Goal: Communication & Community: Answer question/provide support

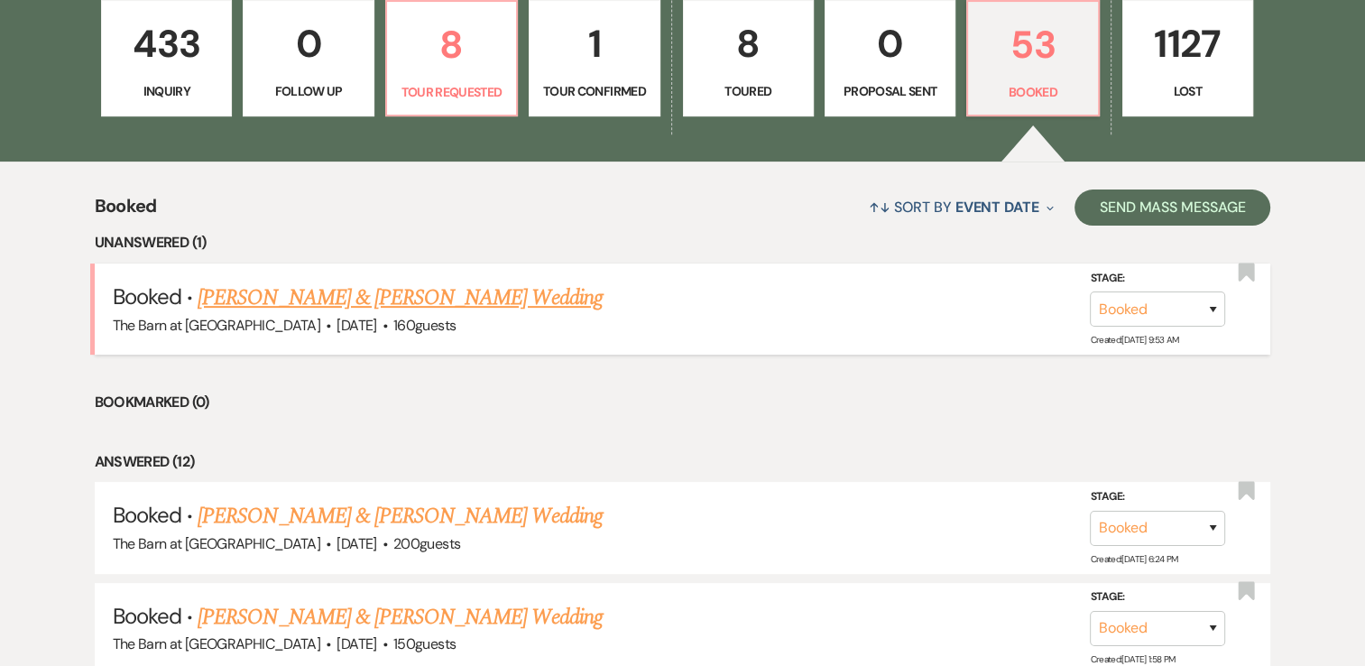
click at [488, 298] on link "[PERSON_NAME] & [PERSON_NAME] Wedding" at bounding box center [400, 297] width 404 height 32
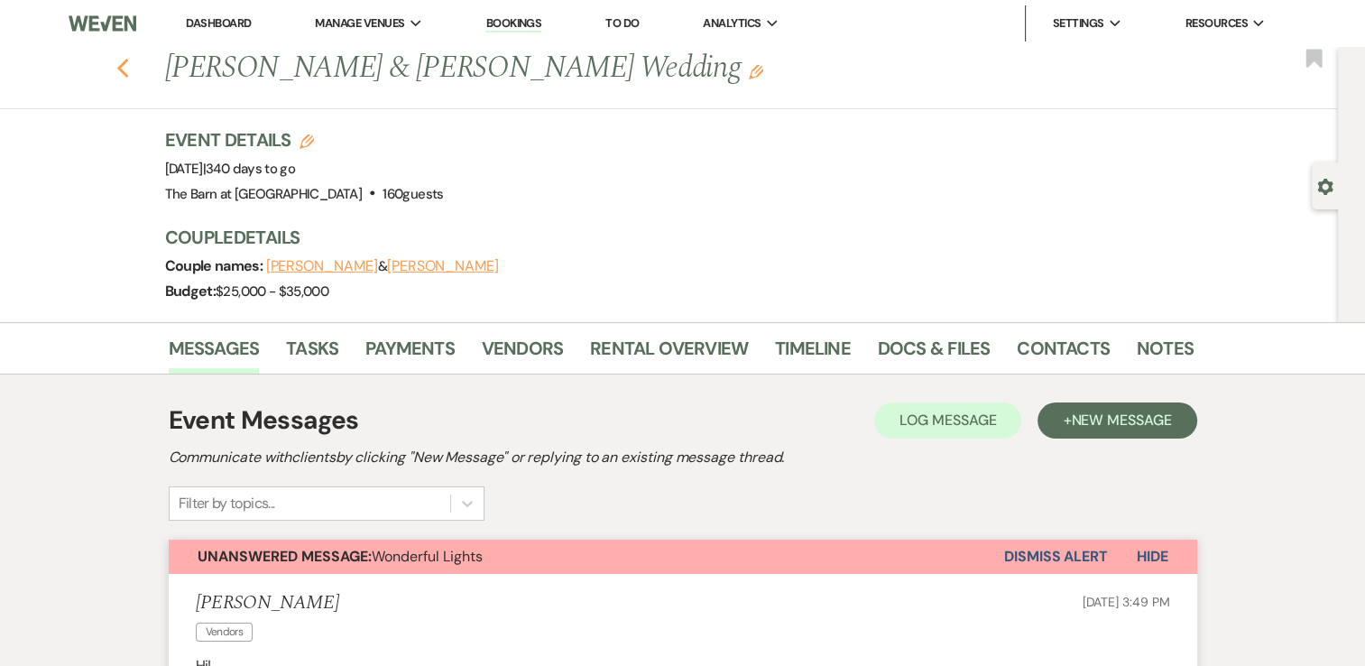
click at [130, 70] on icon "Previous" at bounding box center [123, 69] width 14 height 22
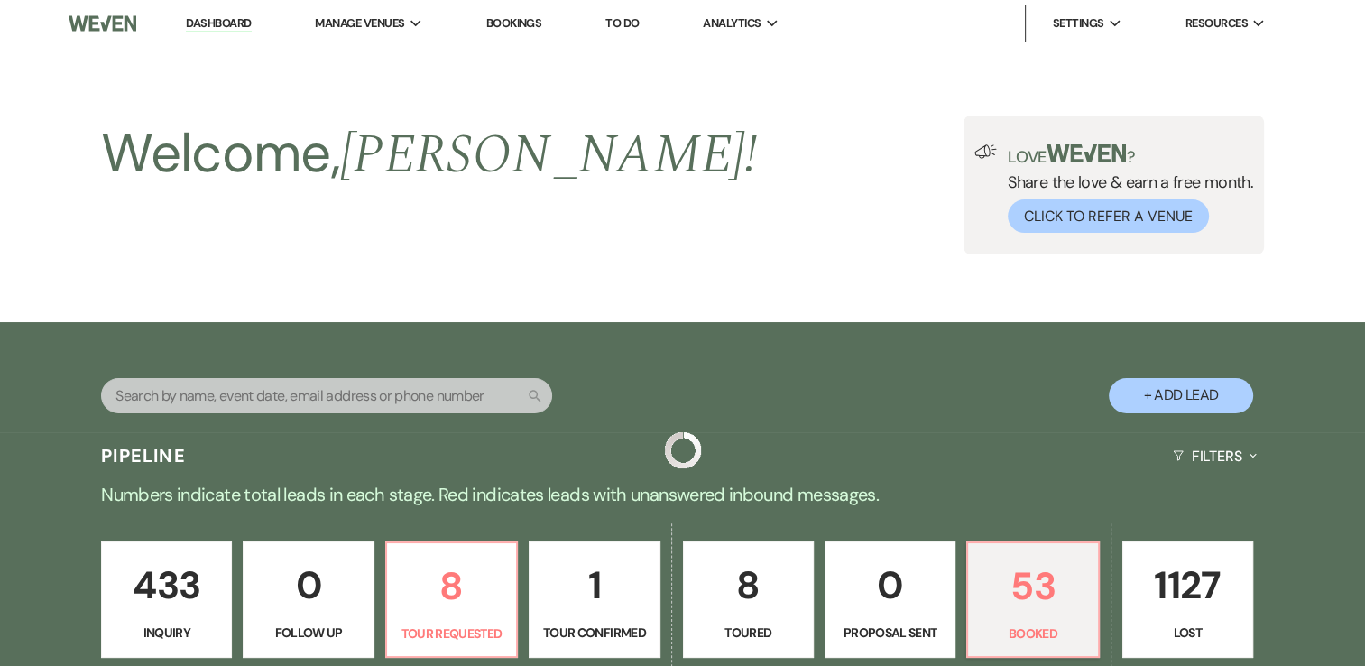
scroll to position [541, 0]
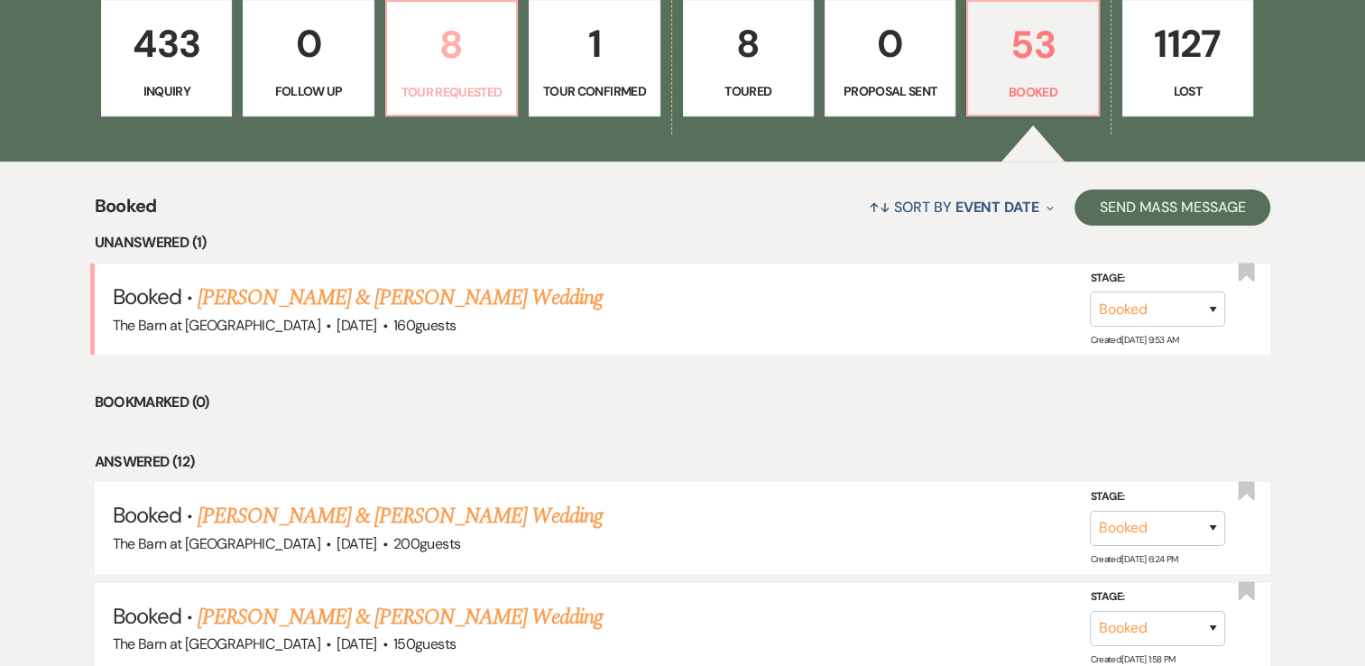
click at [462, 49] on p "8" at bounding box center [451, 44] width 107 height 60
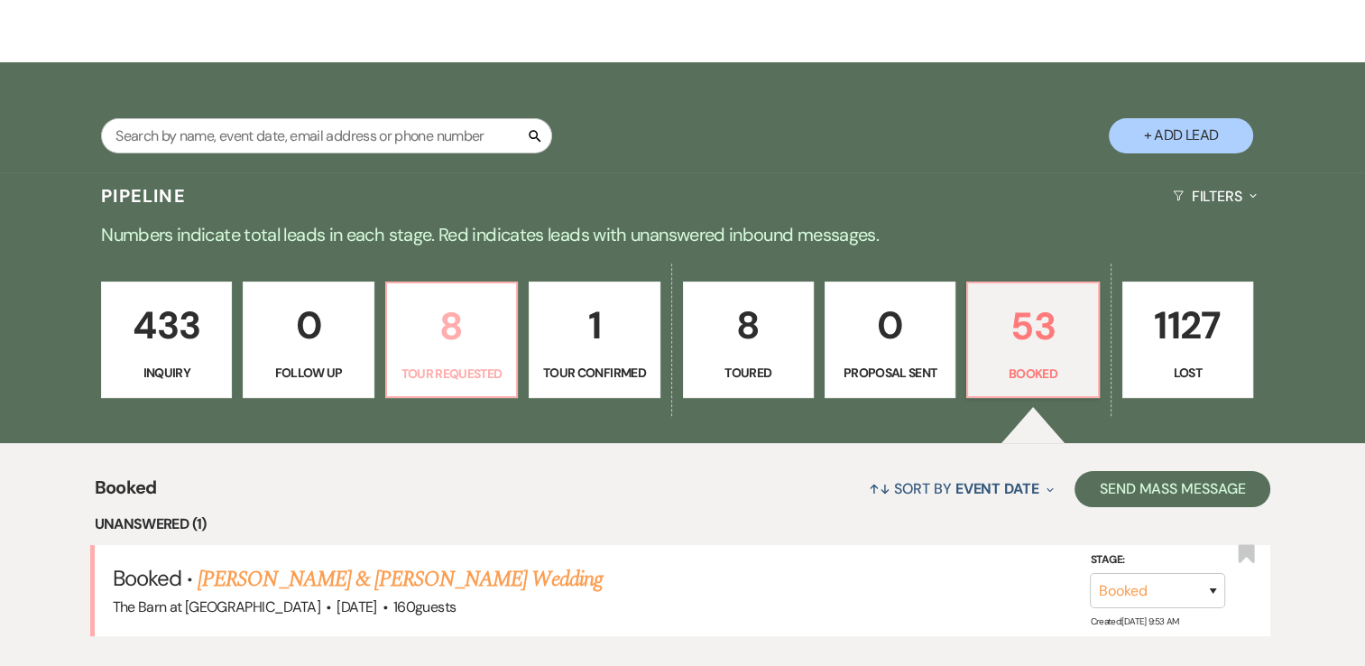
select select "2"
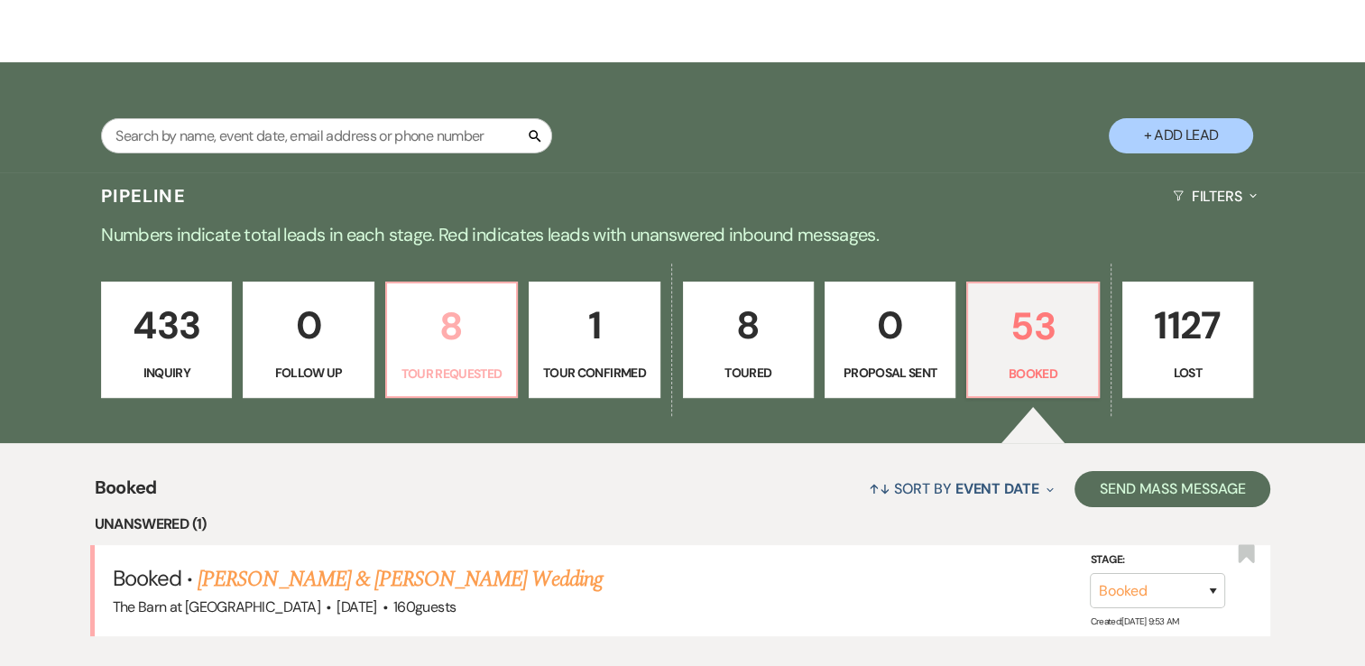
select select "2"
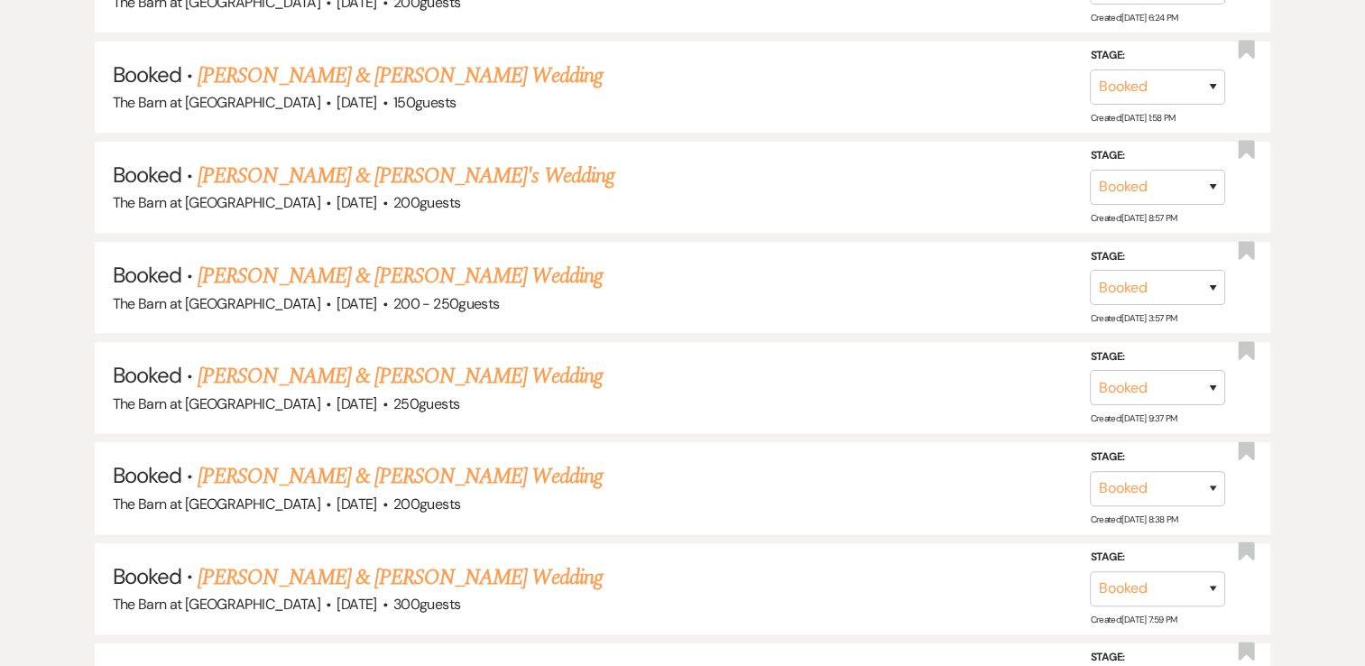
scroll to position [1623, 0]
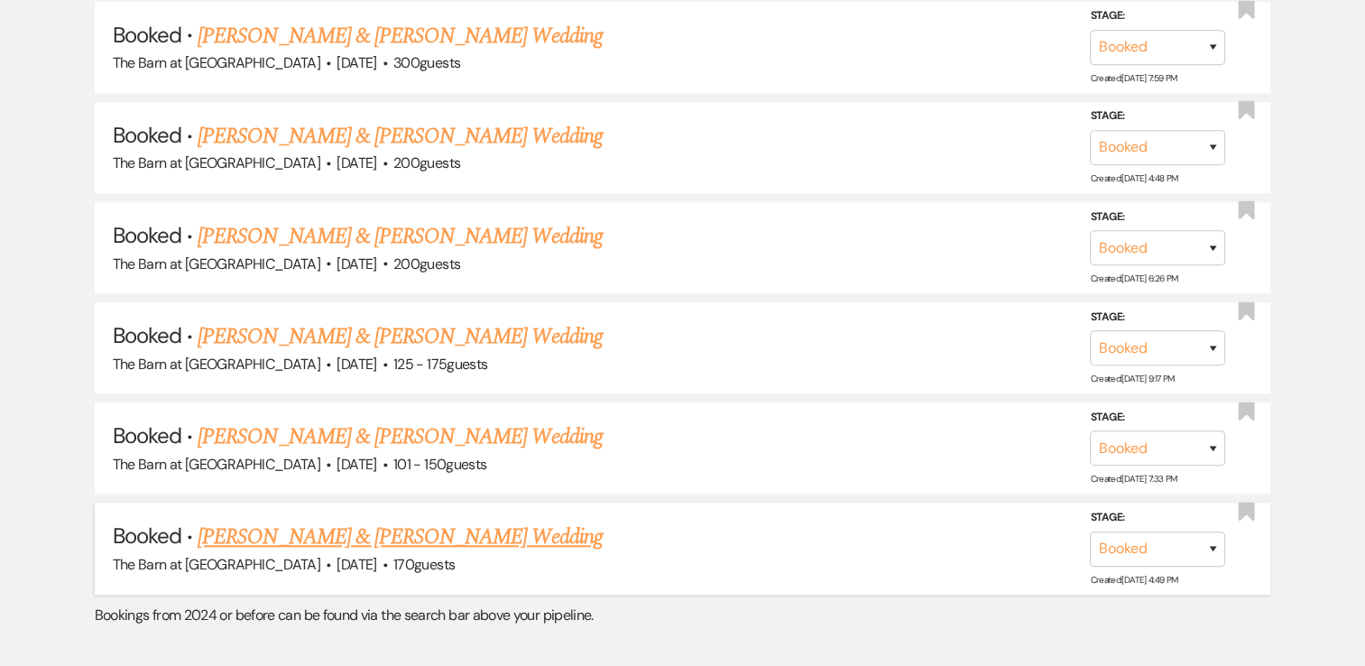
click at [452, 533] on link "[PERSON_NAME] & [PERSON_NAME] Wedding" at bounding box center [400, 536] width 404 height 32
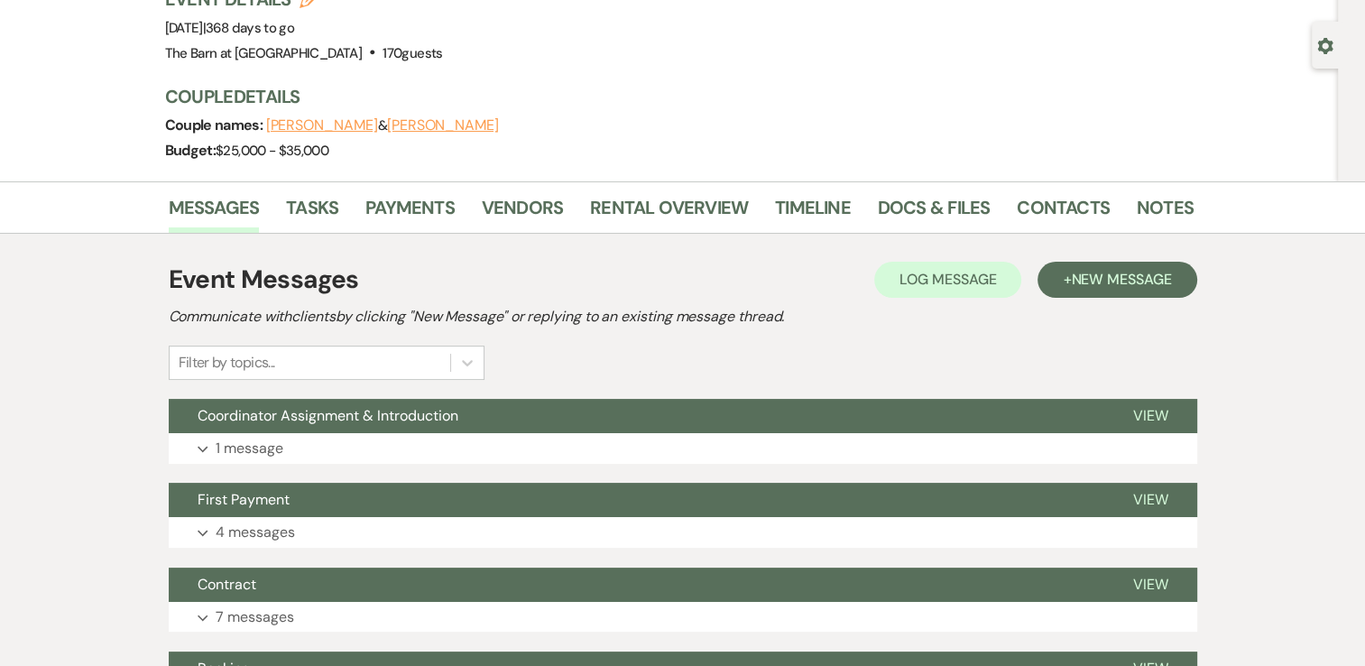
scroll to position [361, 0]
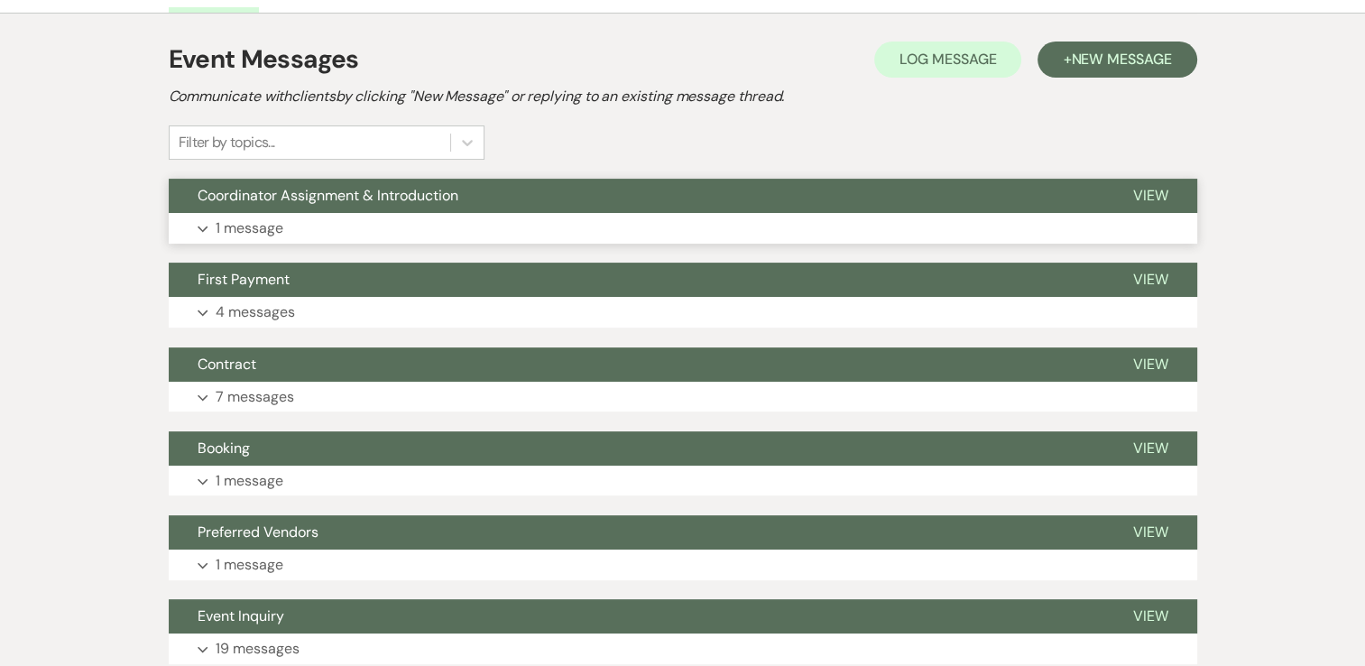
click at [202, 229] on use "button" at bounding box center [203, 229] width 10 height 6
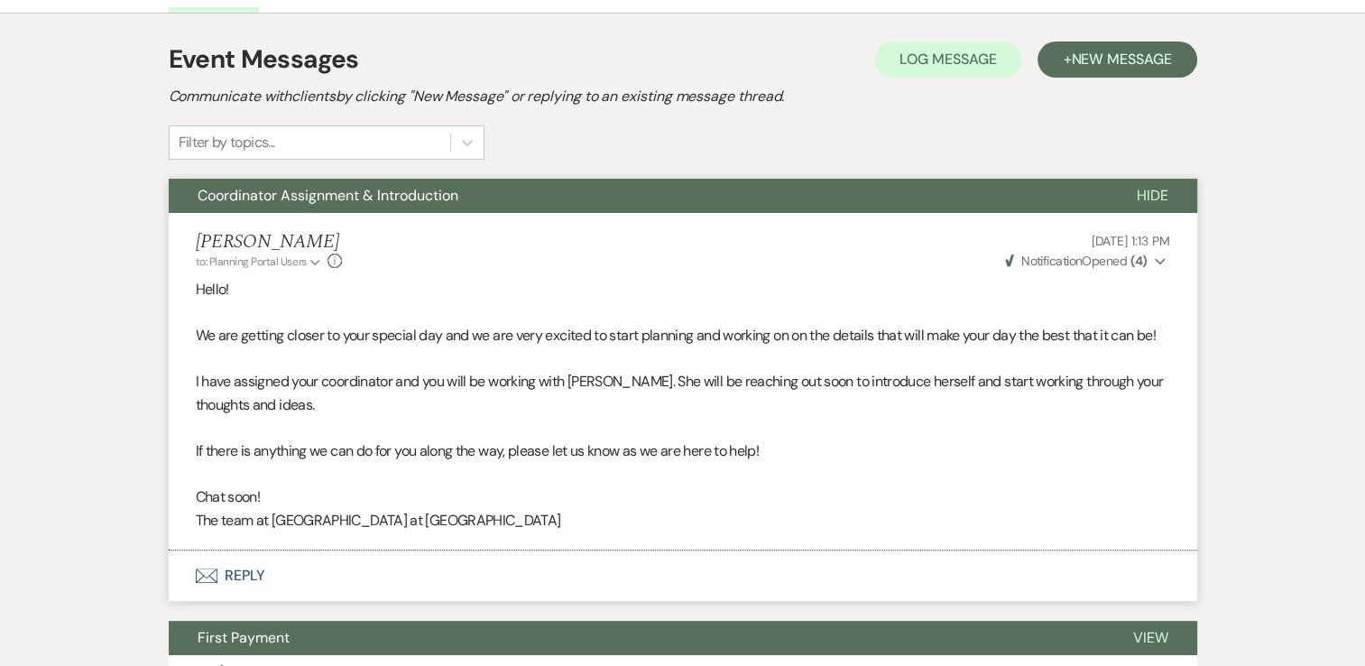
click at [1158, 260] on icon "Expand" at bounding box center [1159, 261] width 11 height 13
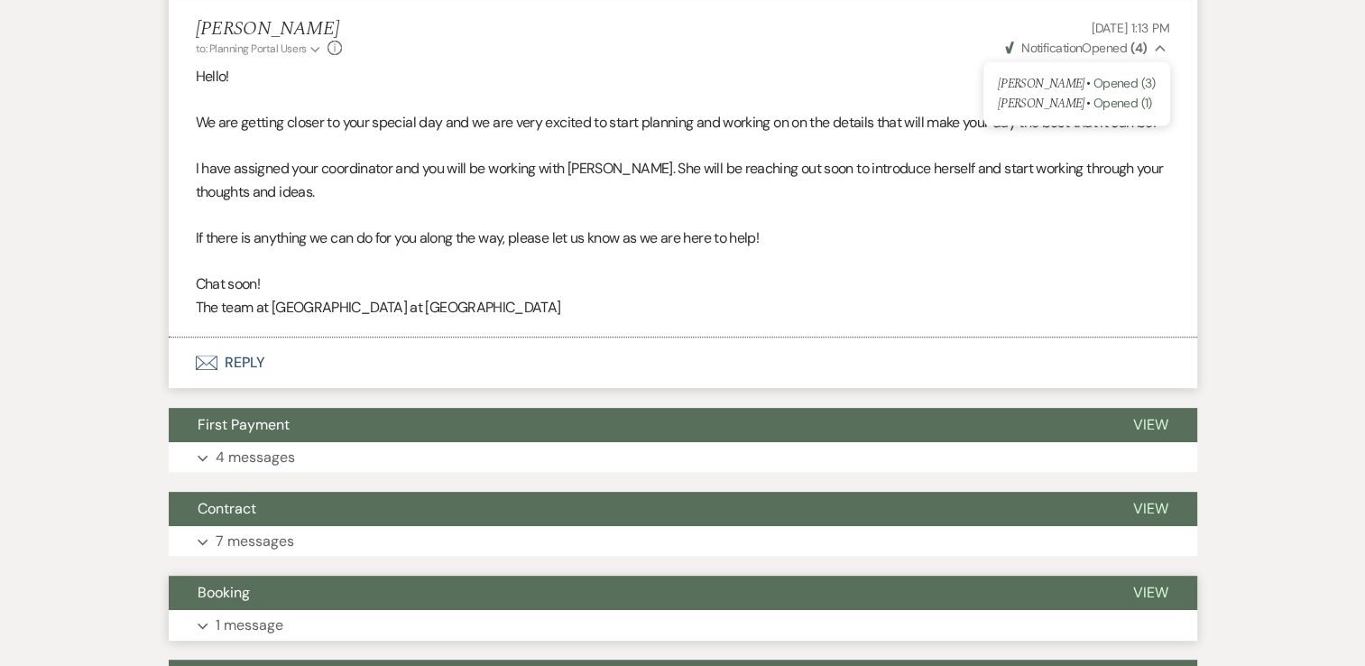
scroll to position [721, 0]
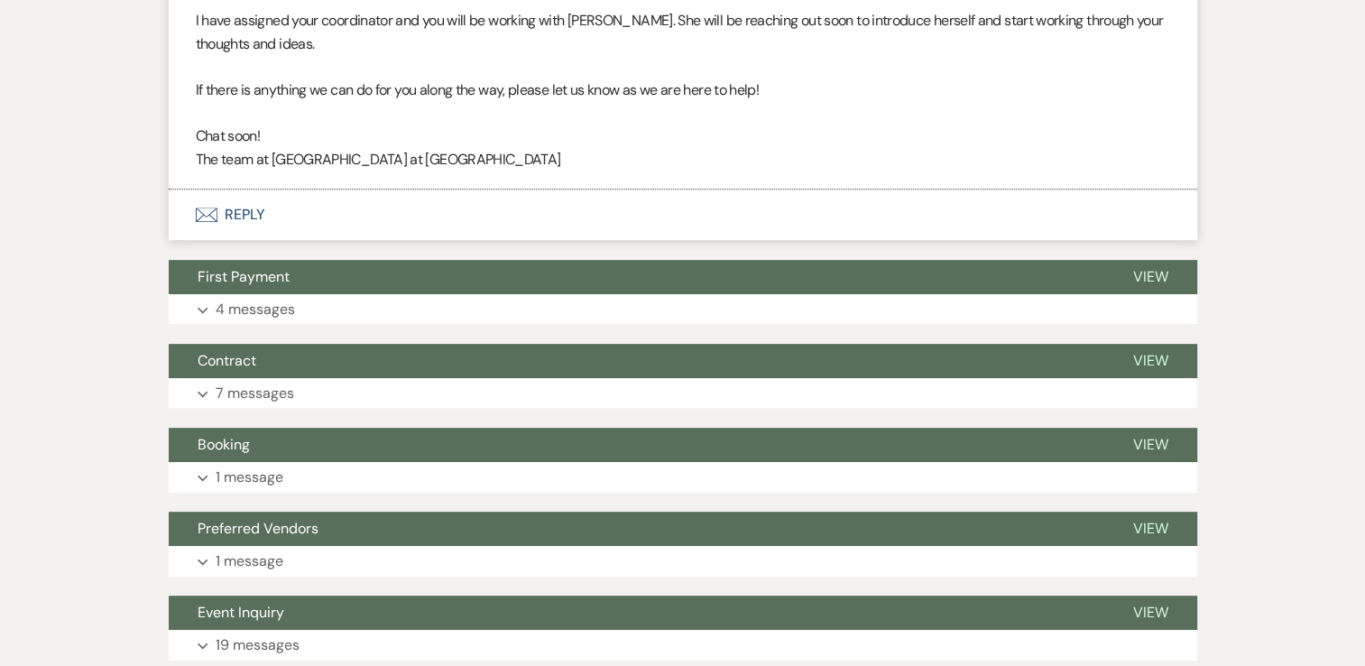
click at [232, 216] on button "Envelope Reply" at bounding box center [683, 214] width 1028 height 51
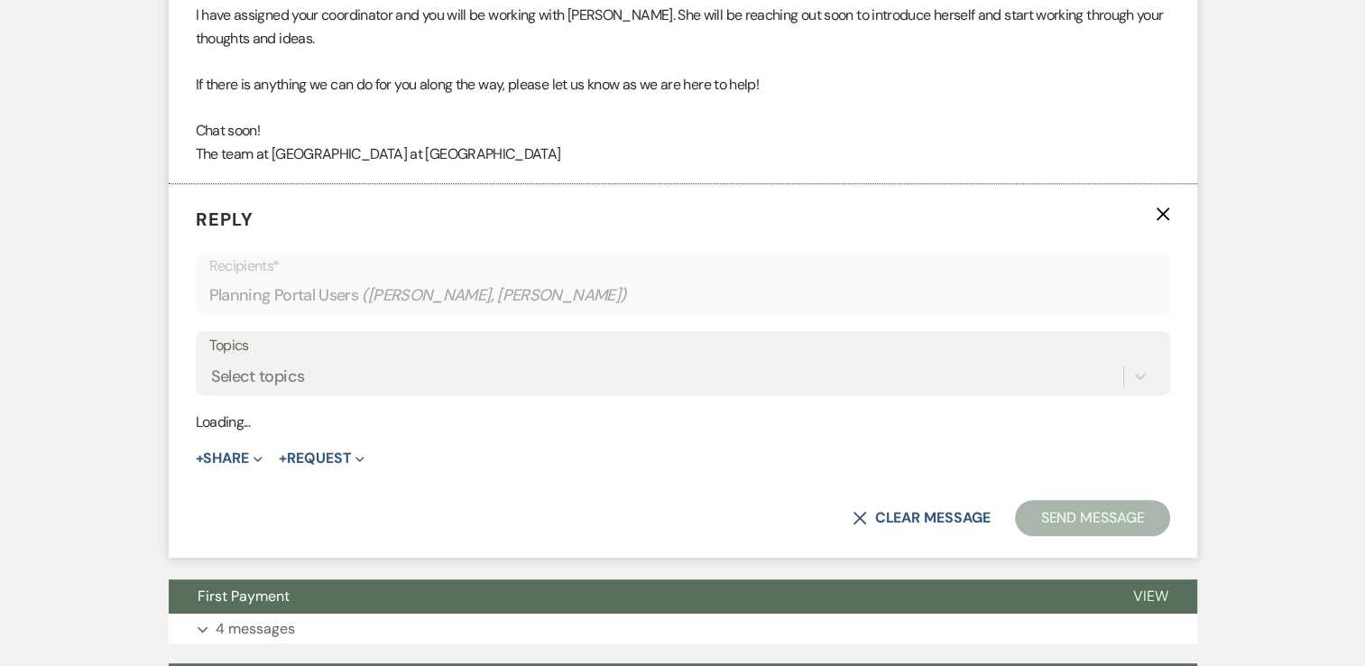
scroll to position [764, 0]
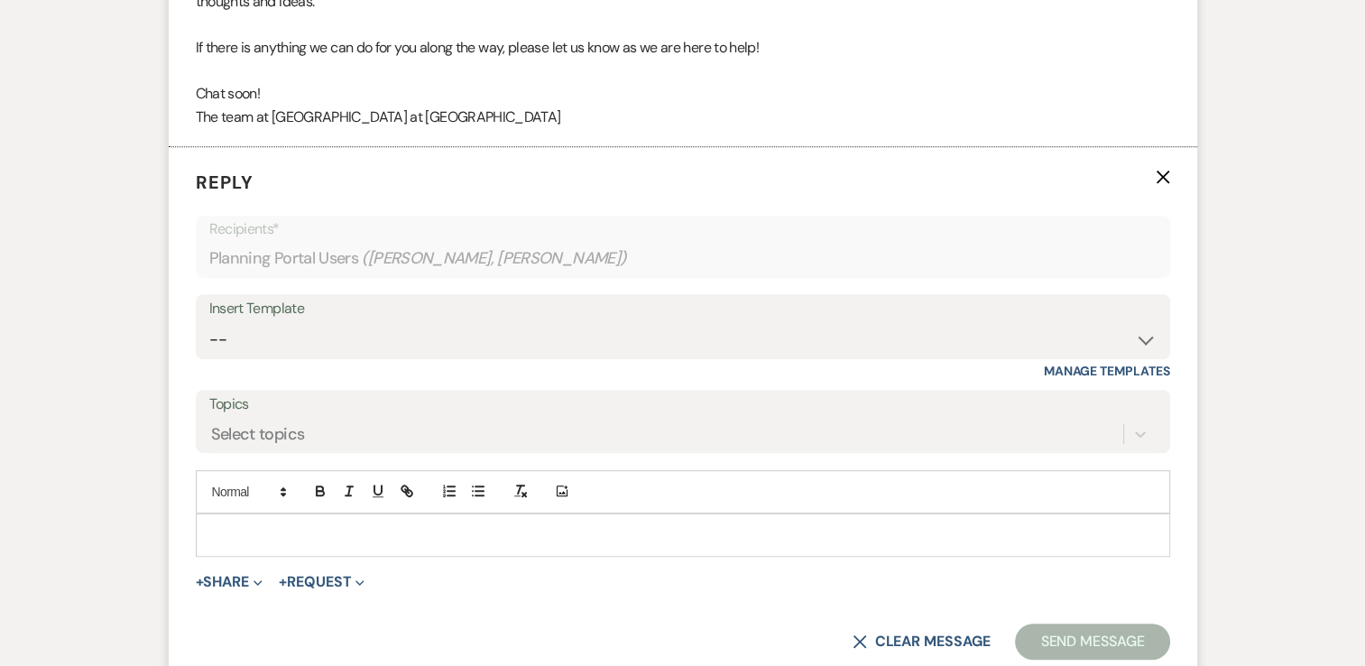
click at [216, 533] on p at bounding box center [682, 535] width 945 height 20
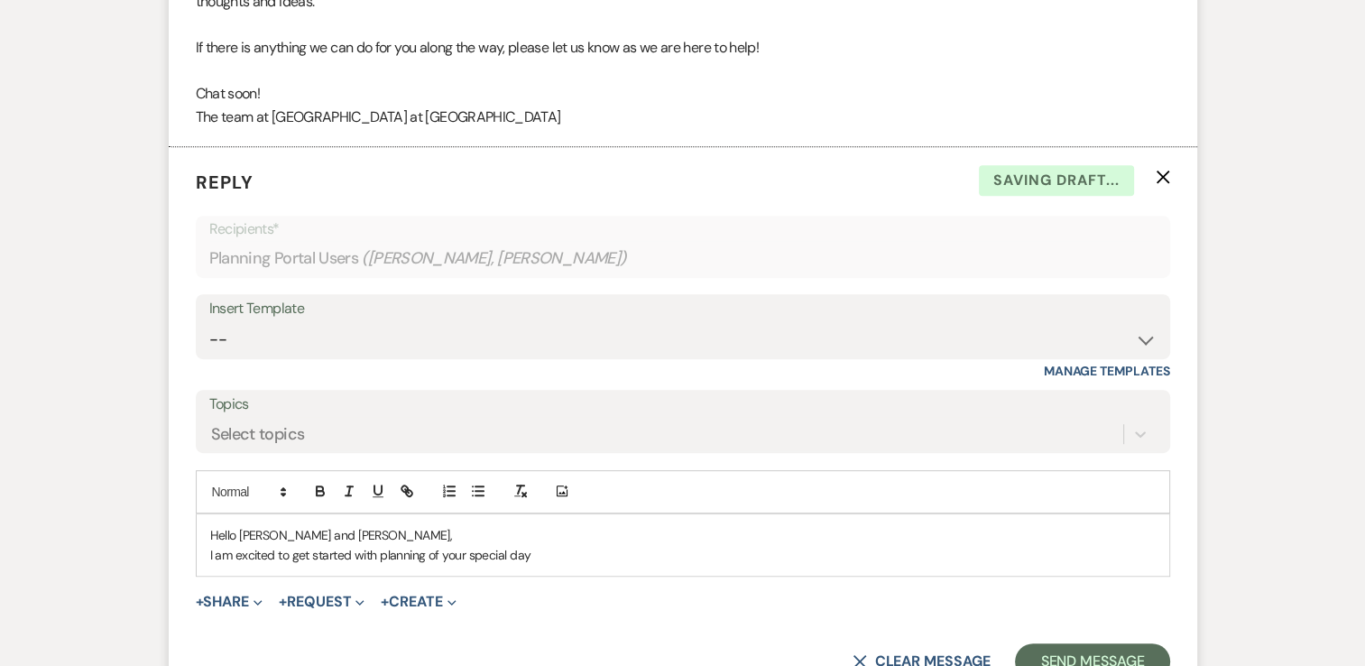
scroll to position [766, 0]
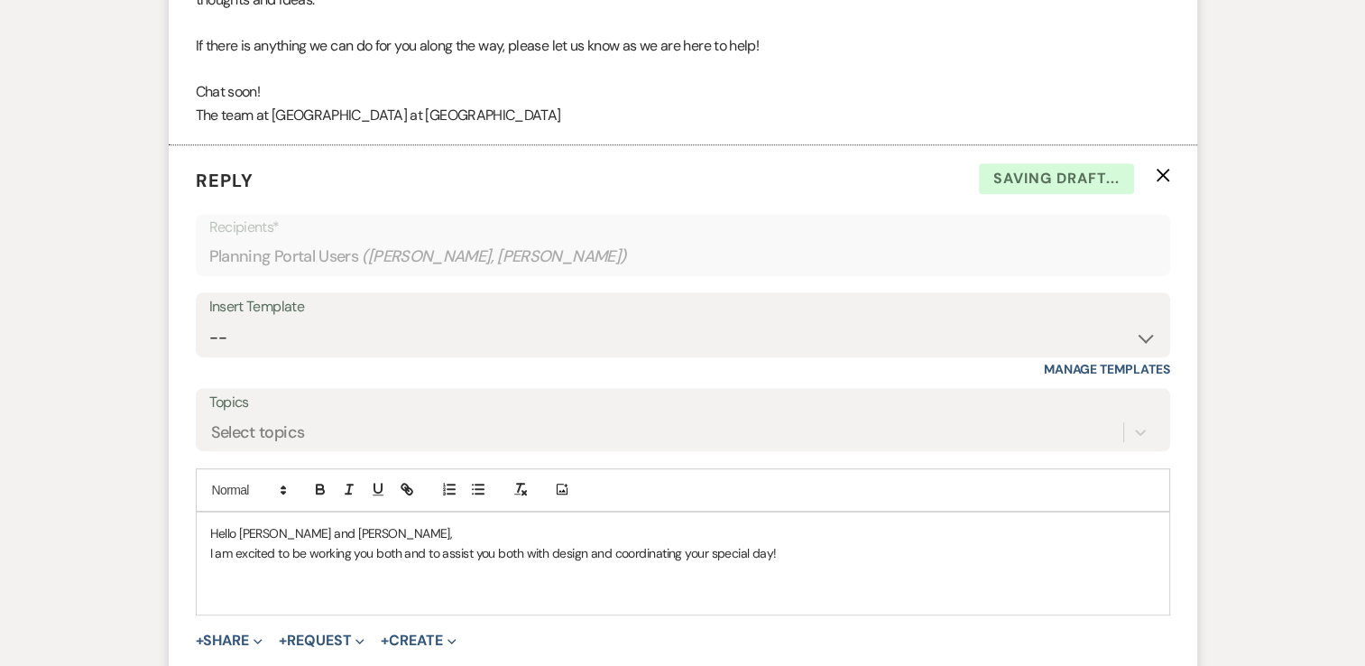
click at [499, 555] on p "I am excited to be working you both and to assist you both with design and coor…" at bounding box center [682, 553] width 945 height 20
click at [764, 550] on p "I am excited to be working you both and to assist you with design and coordinat…" at bounding box center [682, 553] width 945 height 20
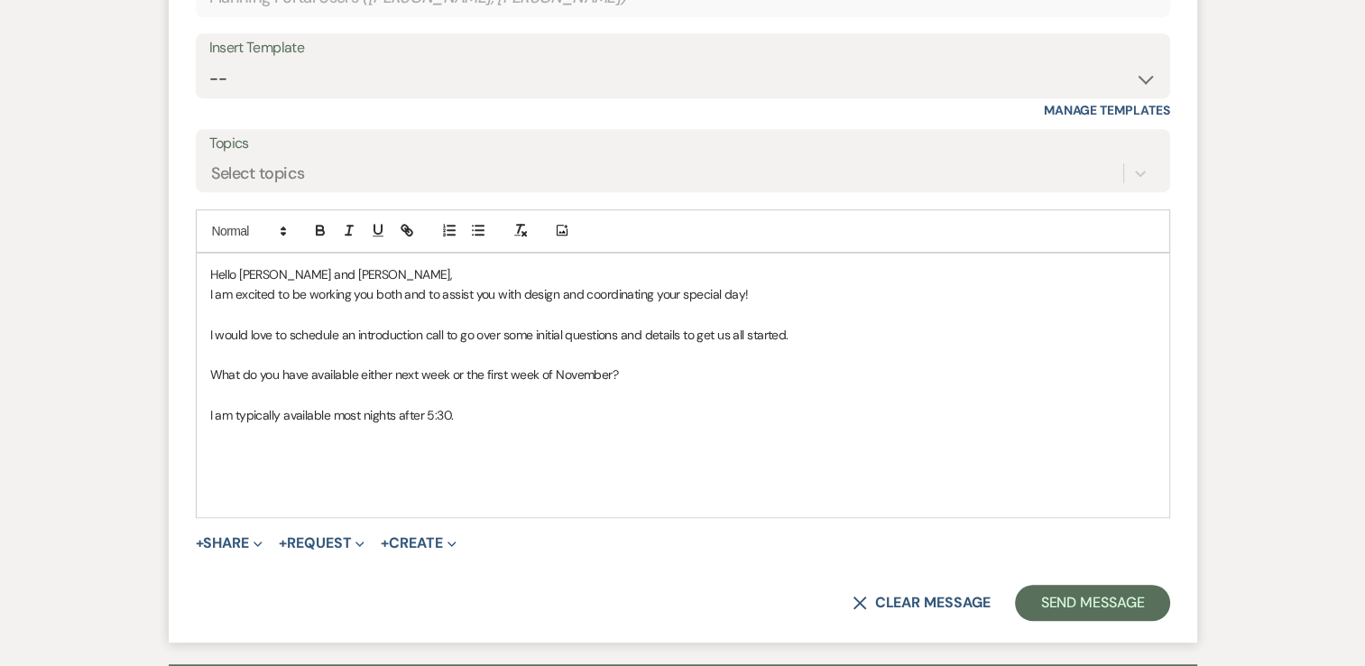
scroll to position [1025, 0]
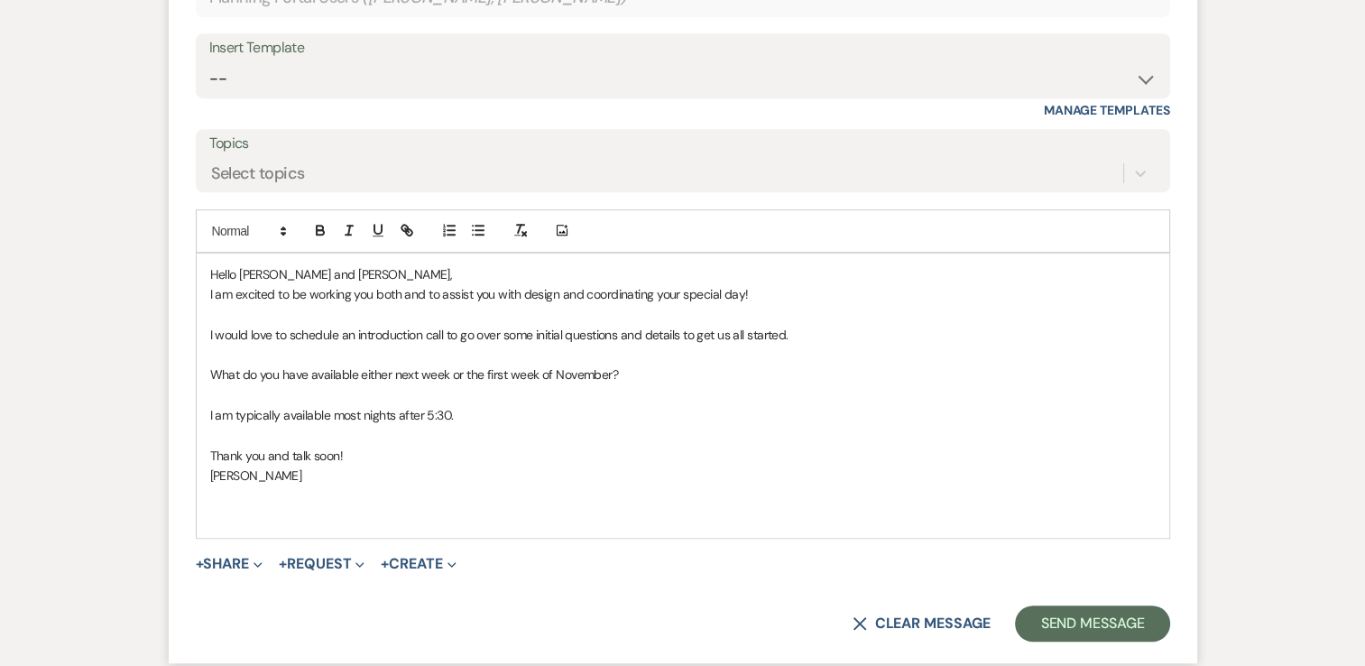
click at [620, 370] on p "What do you have available either next week or the first week of November?" at bounding box center [682, 374] width 945 height 20
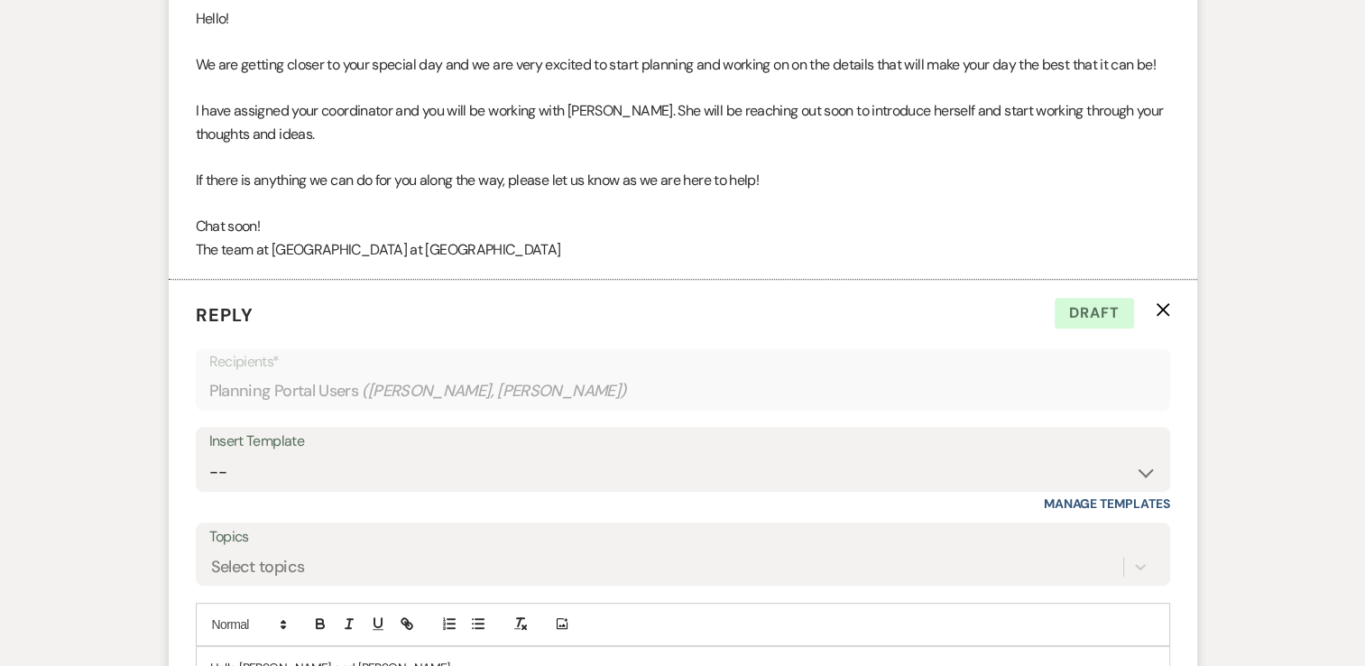
scroll to position [1082, 0]
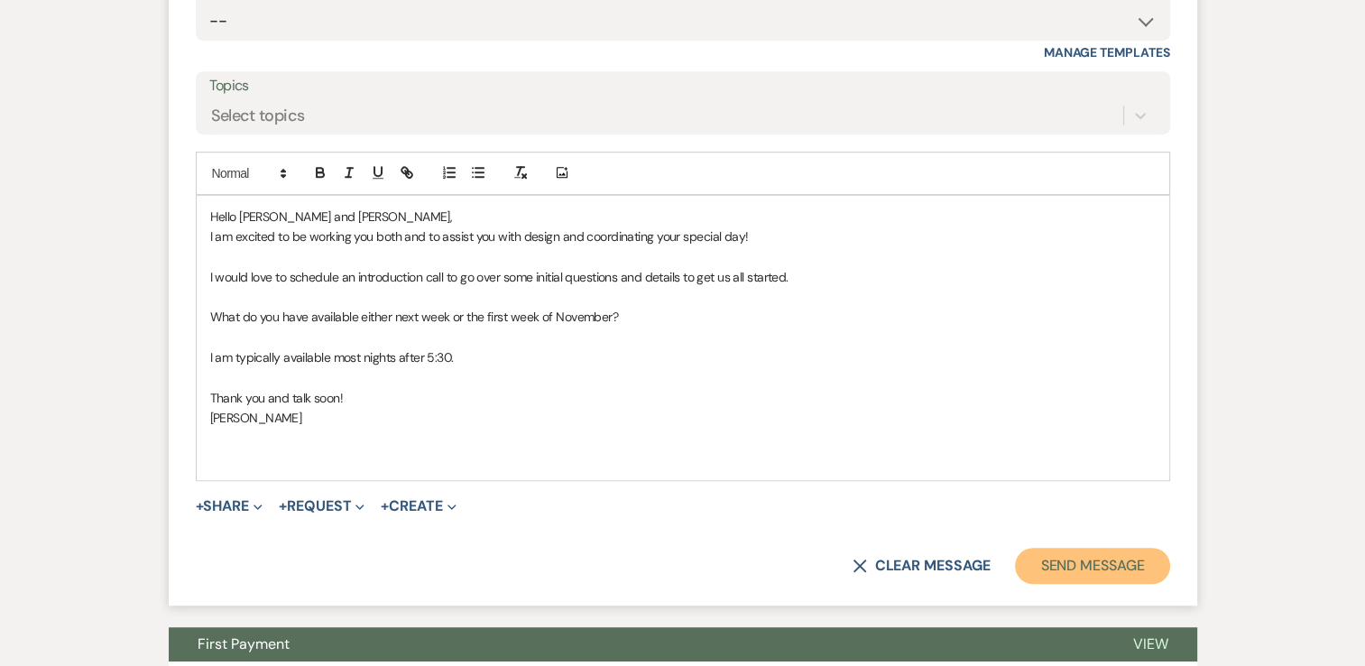
click at [1056, 557] on button "Send Message" at bounding box center [1092, 565] width 154 height 36
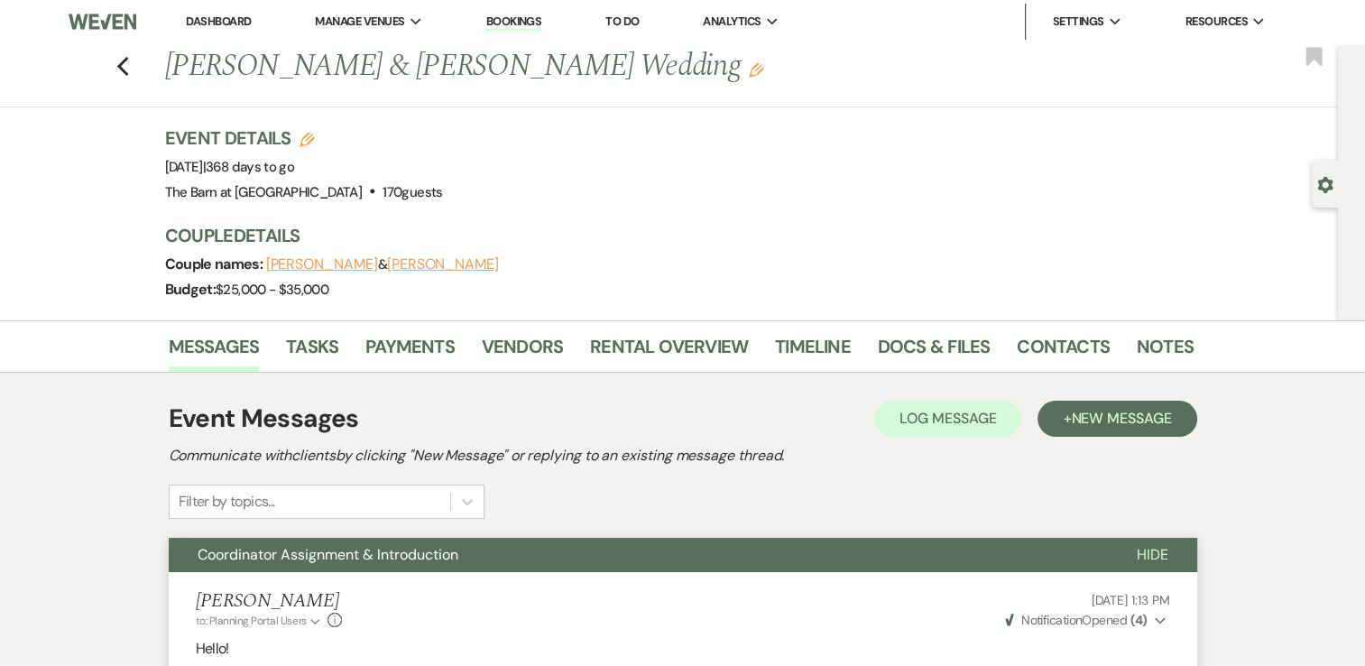
scroll to position [0, 0]
